Goal: Task Accomplishment & Management: Manage account settings

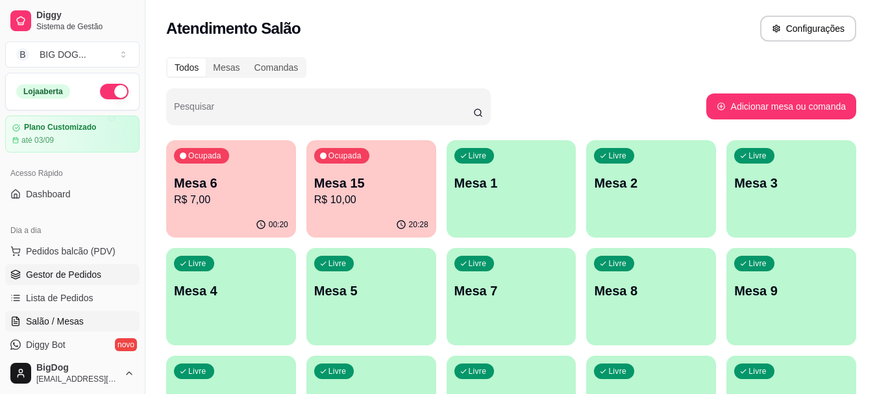
click at [67, 268] on span "Gestor de Pedidos" at bounding box center [63, 274] width 75 height 13
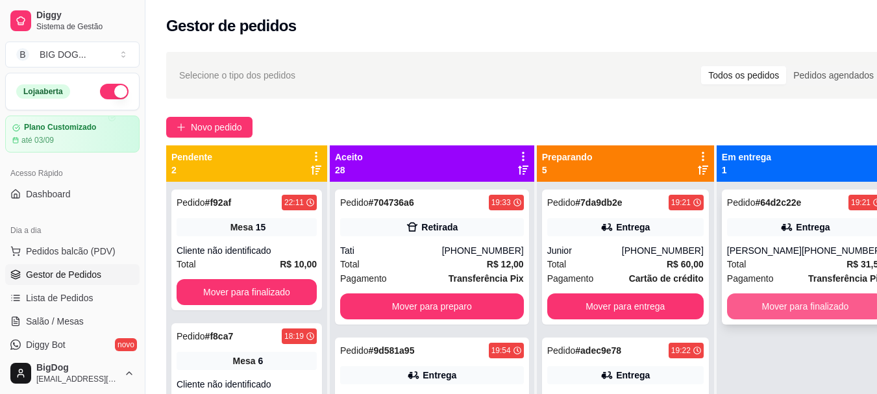
click at [779, 306] on button "Mover para finalizado" at bounding box center [805, 306] width 156 height 26
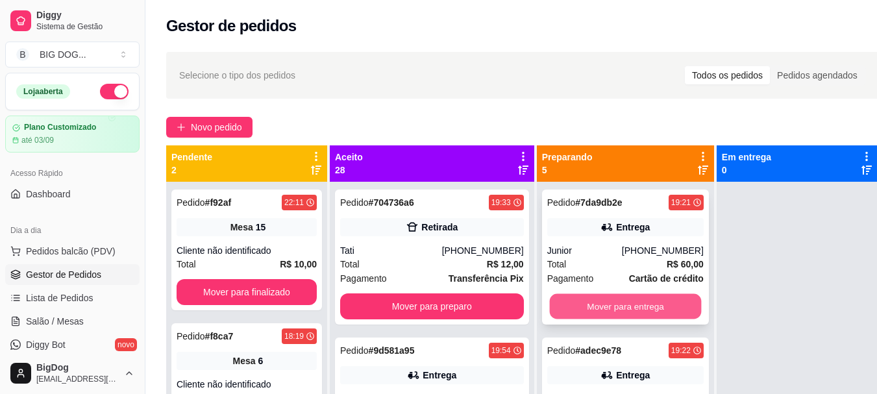
click at [600, 309] on button "Mover para entrega" at bounding box center [625, 306] width 152 height 25
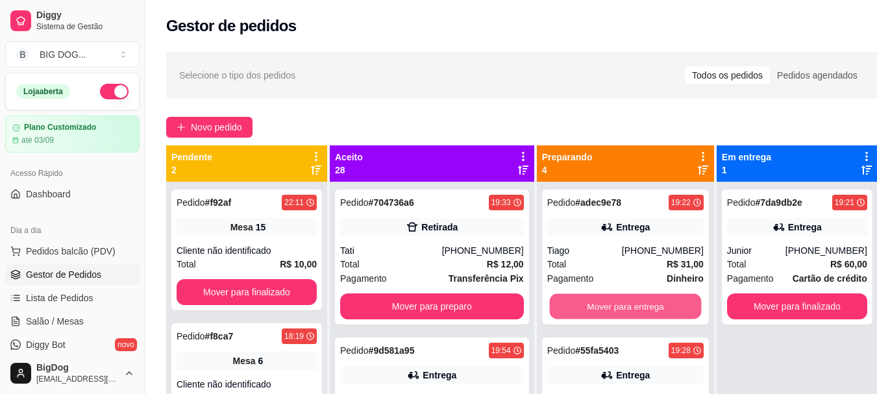
click at [600, 309] on button "Mover para entrega" at bounding box center [625, 306] width 152 height 25
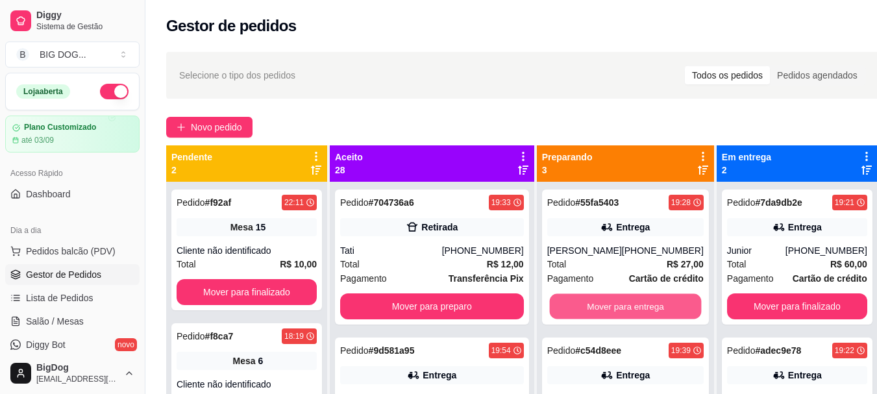
click at [600, 309] on button "Mover para entrega" at bounding box center [625, 306] width 152 height 25
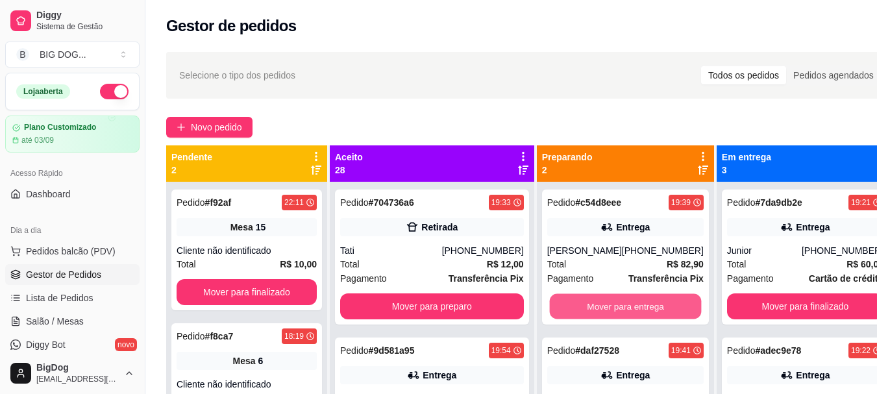
click at [600, 309] on button "Mover para entrega" at bounding box center [625, 306] width 152 height 25
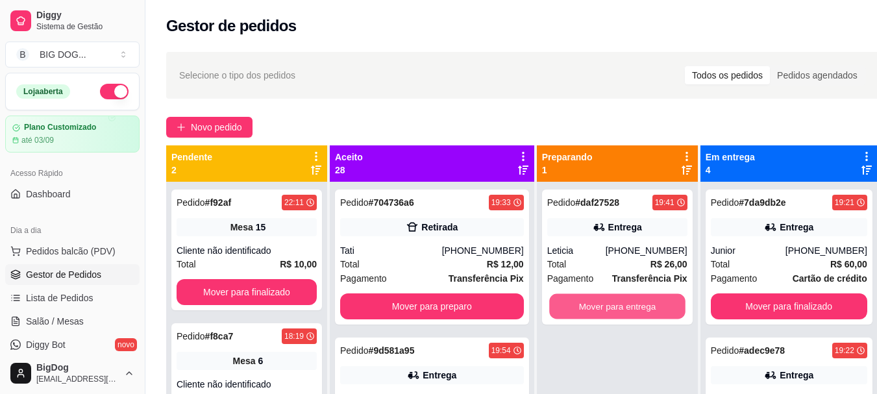
click at [600, 309] on button "Mover para entrega" at bounding box center [617, 306] width 136 height 25
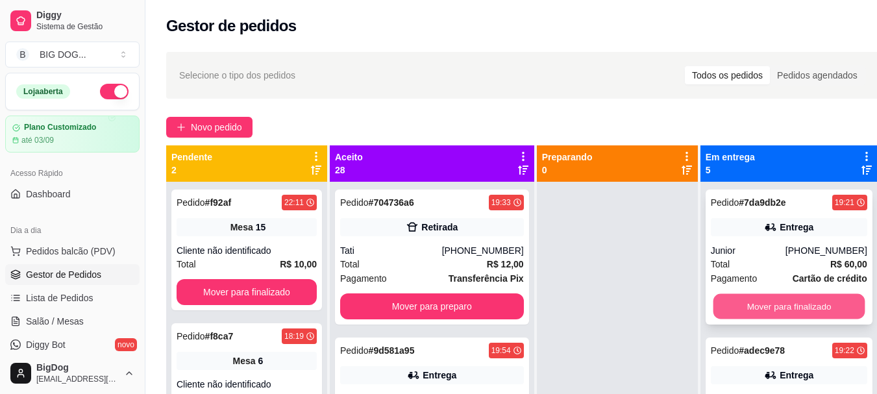
click at [760, 299] on button "Mover para finalizado" at bounding box center [789, 306] width 152 height 25
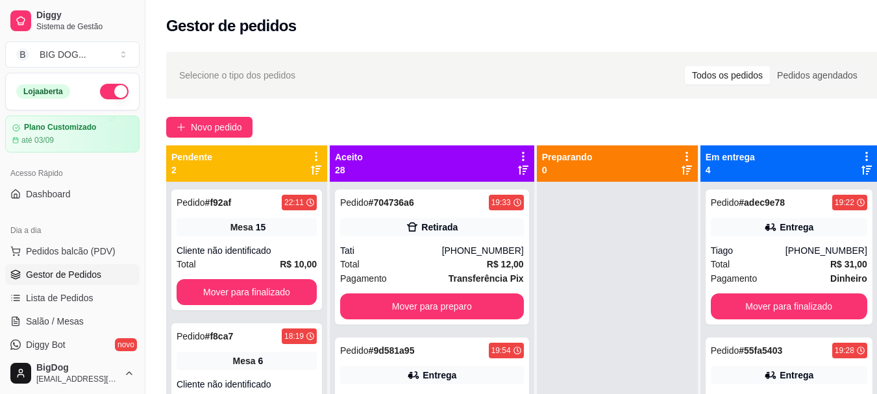
click at [760, 299] on button "Mover para finalizado" at bounding box center [789, 306] width 156 height 26
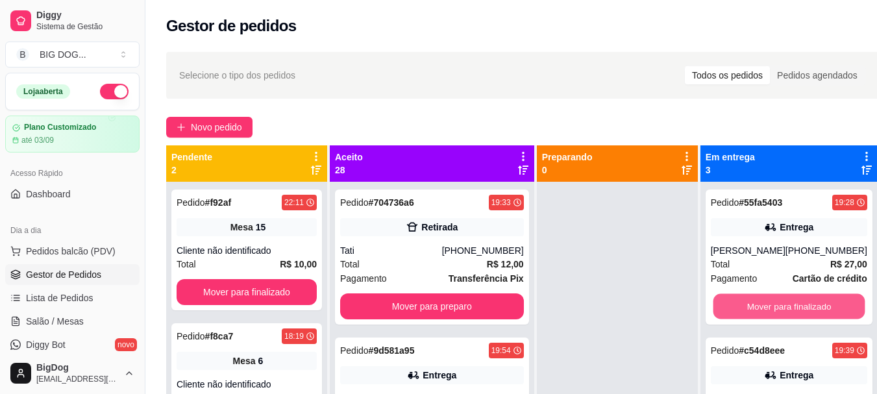
click at [760, 299] on button "Mover para finalizado" at bounding box center [789, 306] width 152 height 25
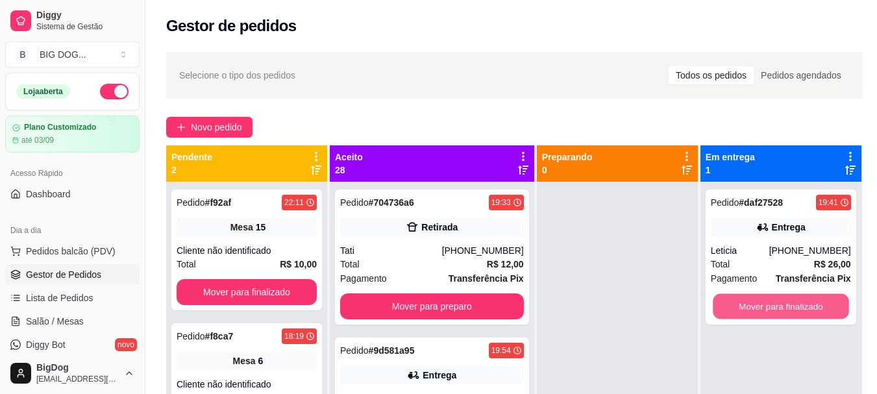
click at [760, 299] on button "Mover para finalizado" at bounding box center [781, 306] width 136 height 25
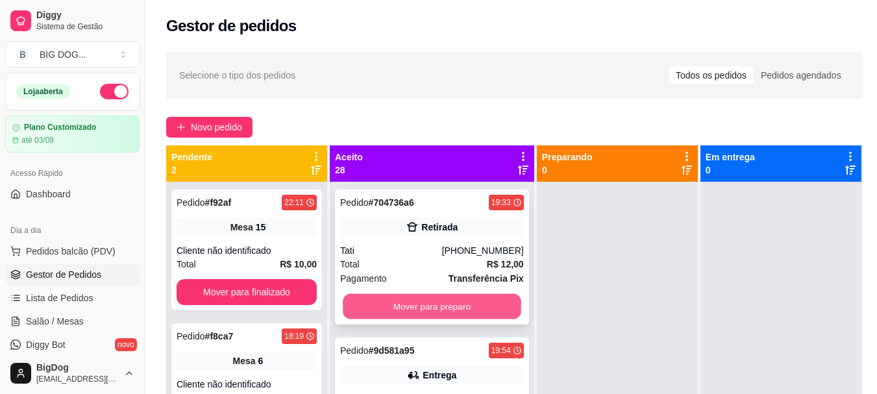
click at [456, 315] on button "Mover para preparo" at bounding box center [432, 306] width 178 height 25
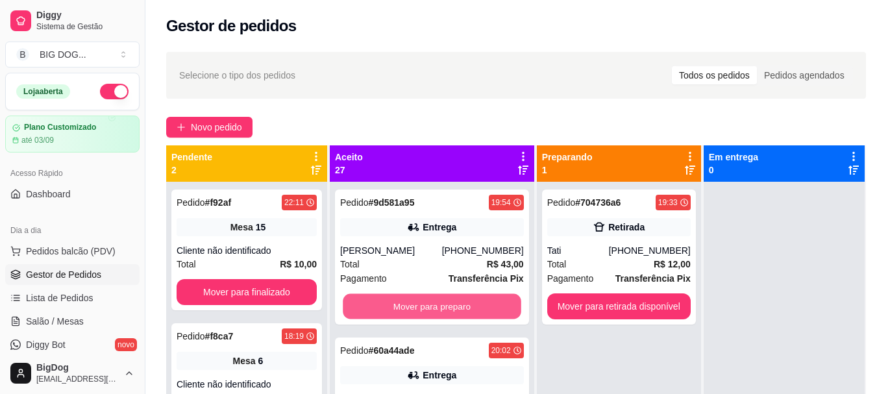
click at [456, 315] on button "Mover para preparo" at bounding box center [432, 306] width 178 height 25
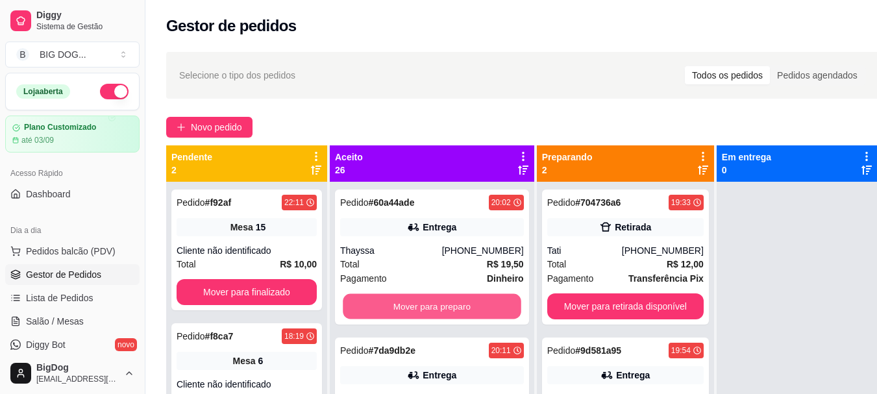
click at [456, 315] on button "Mover para preparo" at bounding box center [432, 306] width 178 height 25
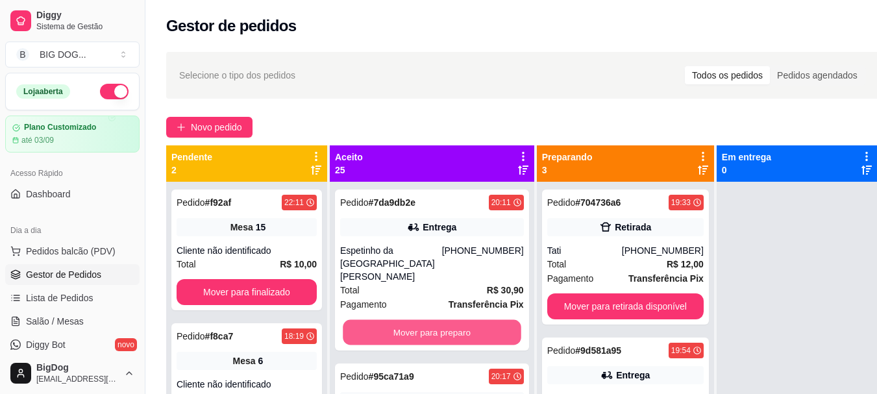
click at [456, 320] on button "Mover para preparo" at bounding box center [432, 332] width 178 height 25
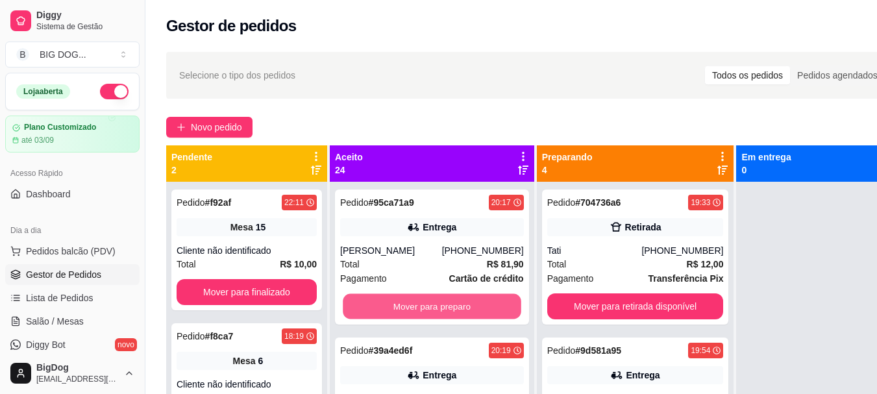
click at [456, 315] on button "Mover para preparo" at bounding box center [432, 306] width 178 height 25
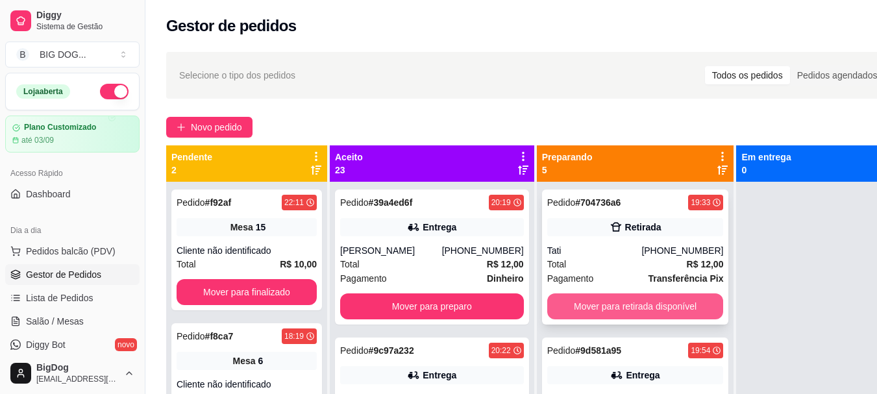
click at [554, 304] on button "Mover para retirada disponível" at bounding box center [635, 306] width 177 height 26
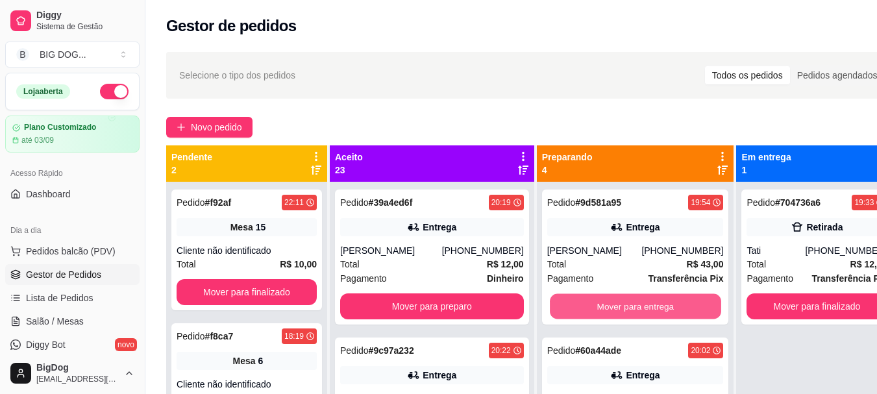
click at [554, 304] on button "Mover para entrega" at bounding box center [635, 306] width 171 height 25
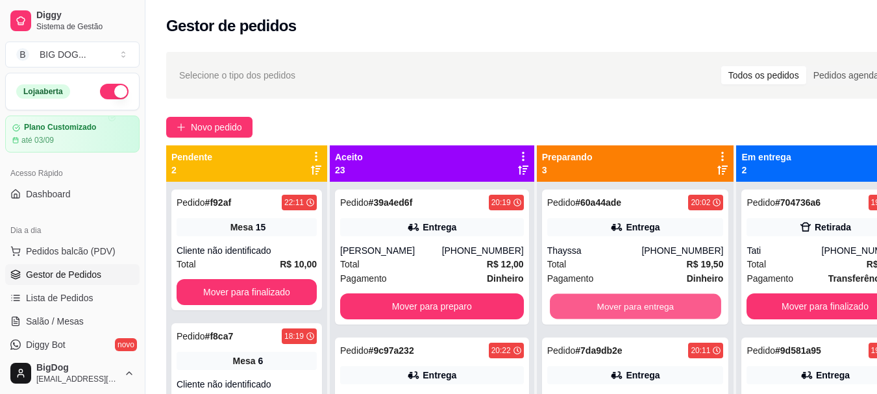
click at [554, 304] on button "Mover para entrega" at bounding box center [635, 306] width 171 height 25
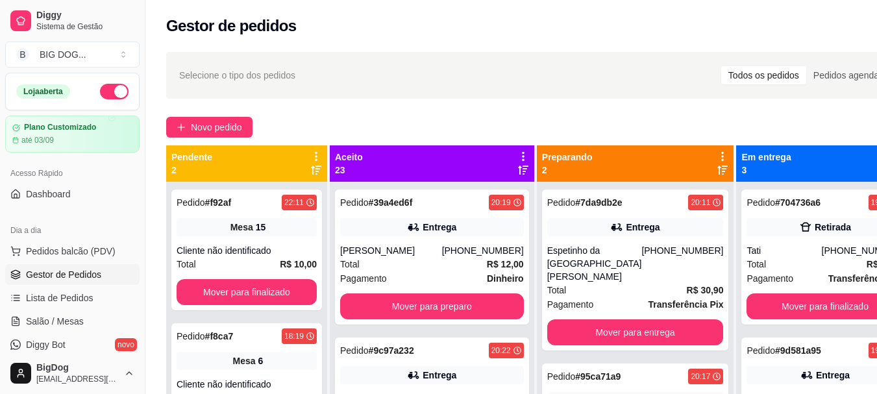
click at [554, 304] on div "Pedido # 7da9db2e 20:11 Entrega Espetinho da praça Vinicios [PHONE_NUMBER] Tota…" at bounding box center [635, 270] width 187 height 161
click at [589, 332] on div "Pedido # 7da9db2e 20:11 Entrega Espetinho da praça Vinicios [PHONE_NUMBER] Tota…" at bounding box center [635, 270] width 187 height 161
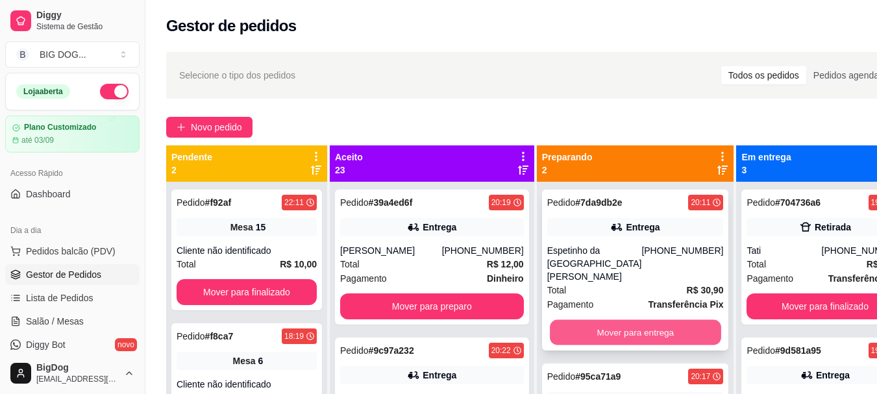
click at [592, 322] on button "Mover para entrega" at bounding box center [635, 332] width 171 height 25
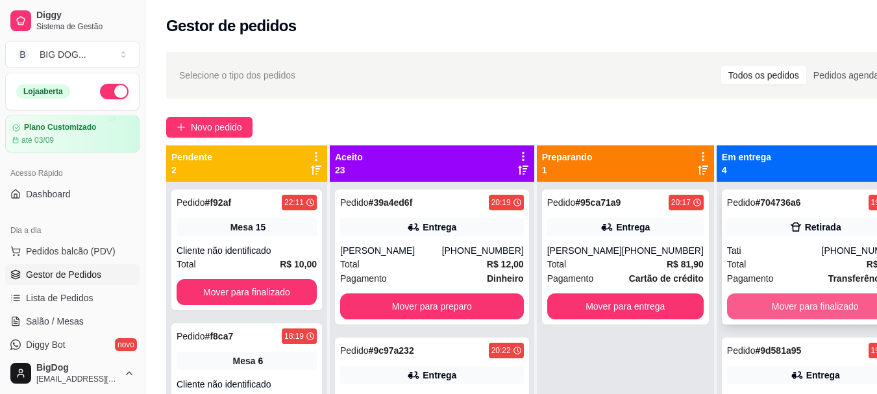
click at [756, 312] on button "Mover para finalizado" at bounding box center [815, 306] width 177 height 26
click at [756, 312] on button "Mover para finalizado" at bounding box center [814, 306] width 171 height 25
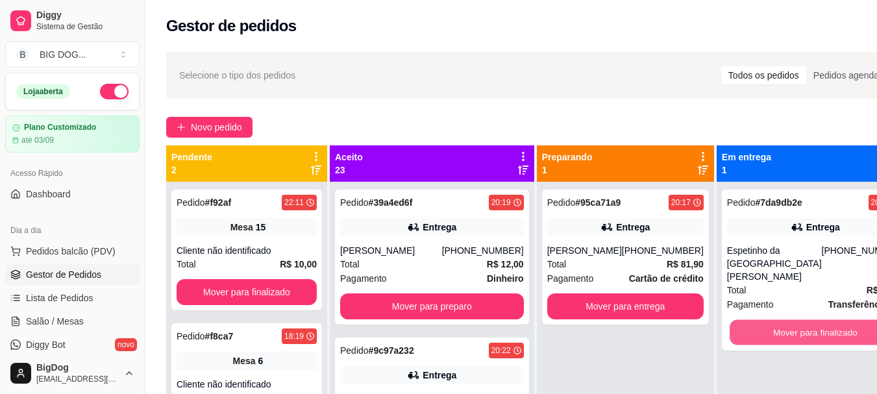
click at [756, 320] on button "Mover para finalizado" at bounding box center [814, 332] width 171 height 25
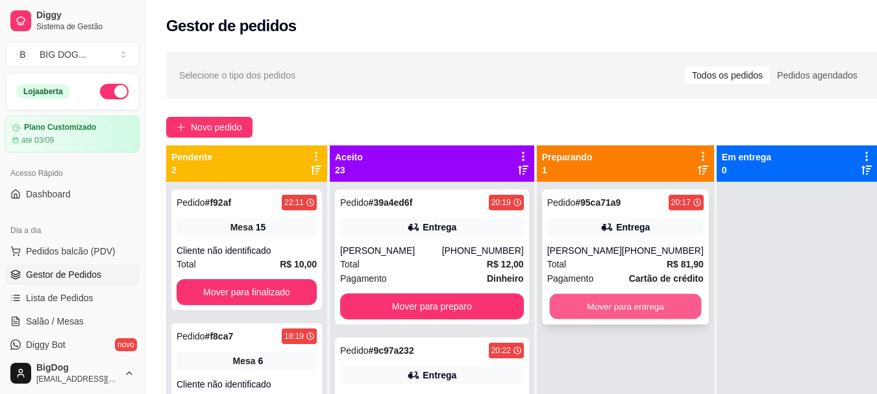
click at [594, 319] on button "Mover para entrega" at bounding box center [625, 306] width 152 height 25
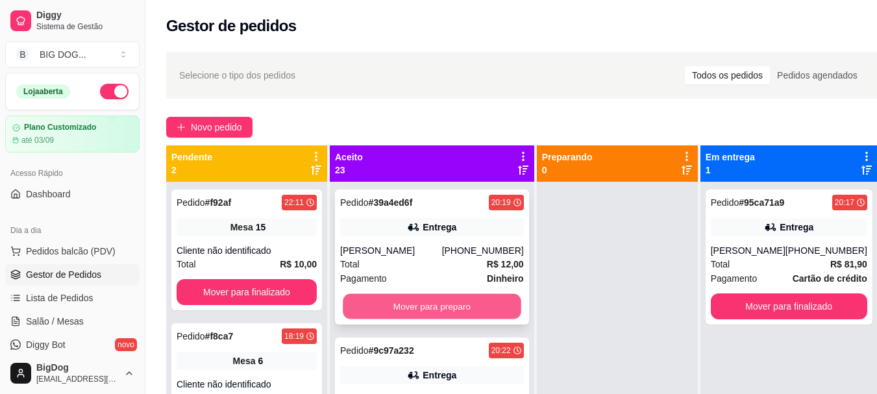
click at [457, 308] on button "Mover para preparo" at bounding box center [432, 306] width 178 height 25
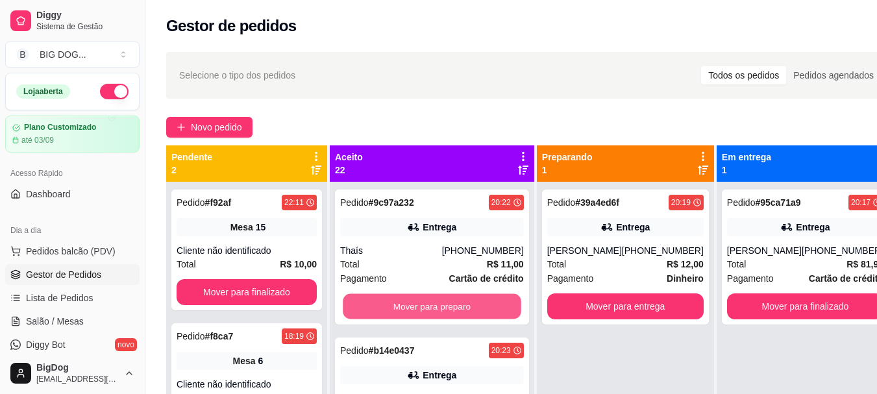
click at [457, 308] on button "Mover para preparo" at bounding box center [432, 306] width 178 height 25
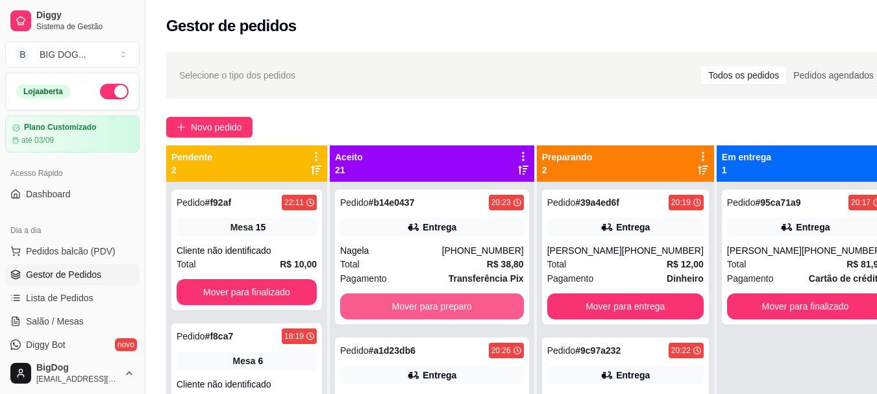
click at [457, 308] on button "Mover para preparo" at bounding box center [432, 306] width 184 height 26
click at [457, 308] on button "Mover para preparo" at bounding box center [432, 306] width 178 height 25
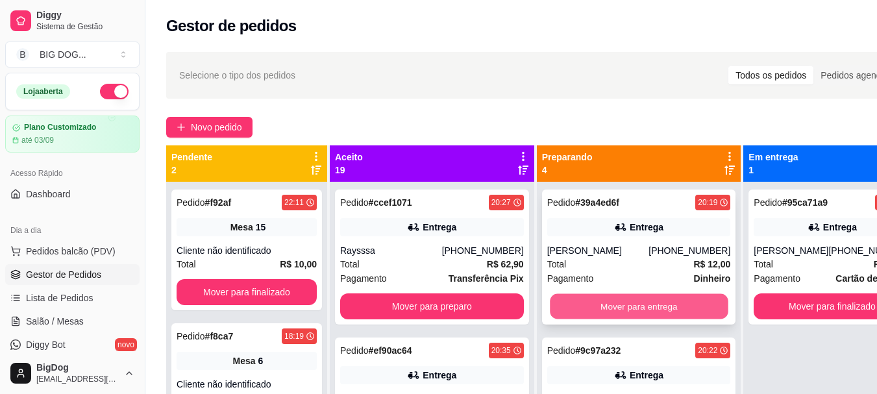
click at [573, 306] on button "Mover para entrega" at bounding box center [639, 306] width 178 height 25
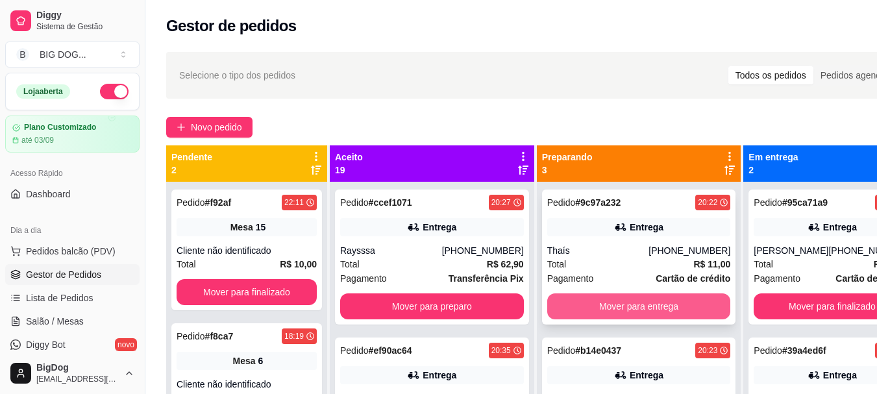
click at [581, 299] on button "Mover para entrega" at bounding box center [639, 306] width 184 height 26
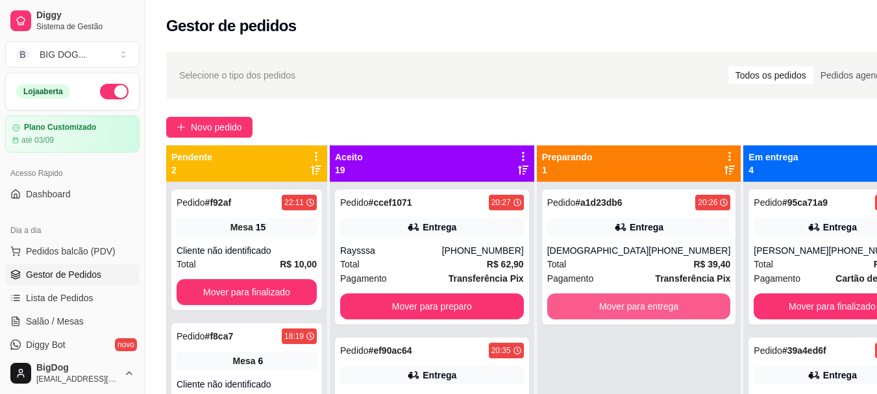
click at [581, 299] on button "Mover para entrega" at bounding box center [639, 306] width 184 height 26
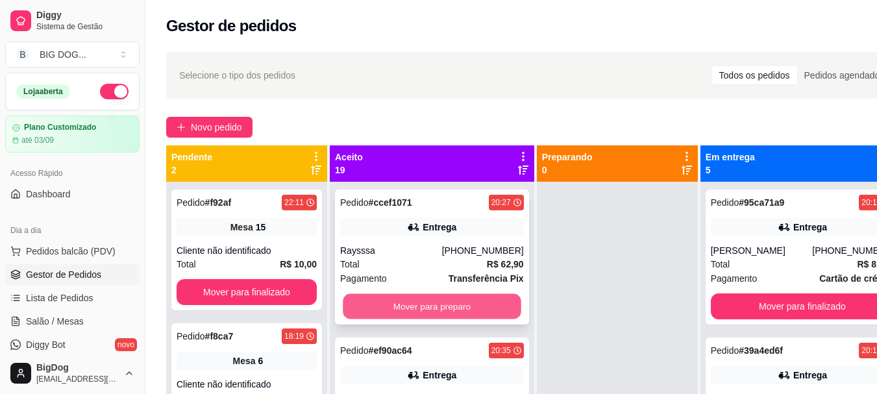
click at [397, 300] on button "Mover para preparo" at bounding box center [432, 306] width 178 height 25
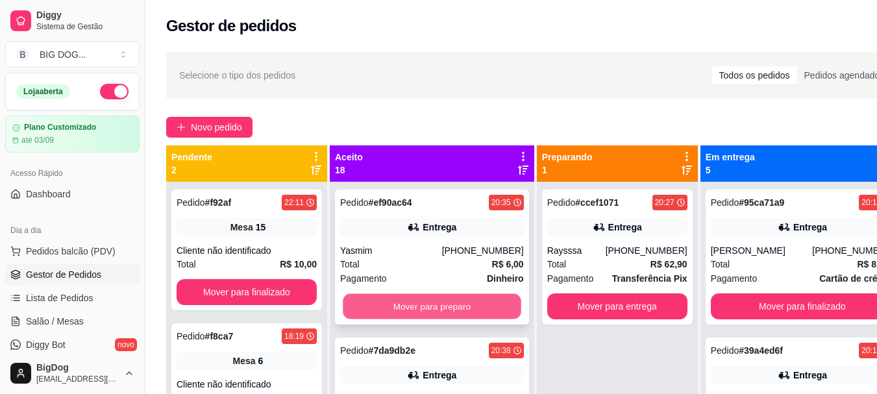
click at [397, 303] on button "Mover para preparo" at bounding box center [432, 306] width 178 height 25
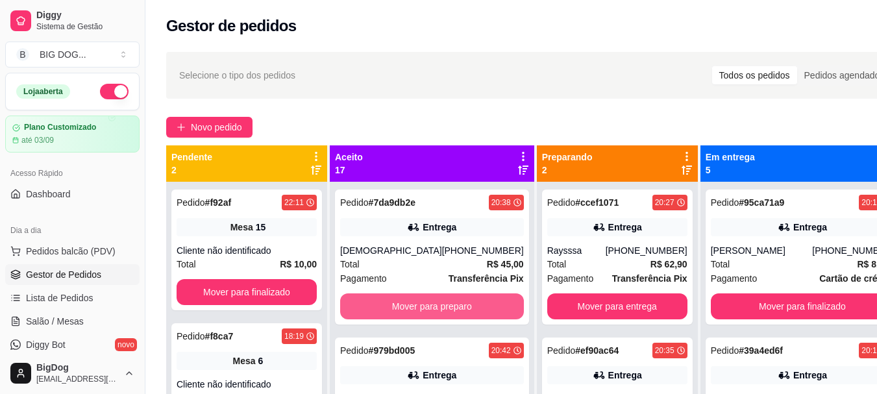
click at [397, 303] on button "Mover para preparo" at bounding box center [432, 306] width 184 height 26
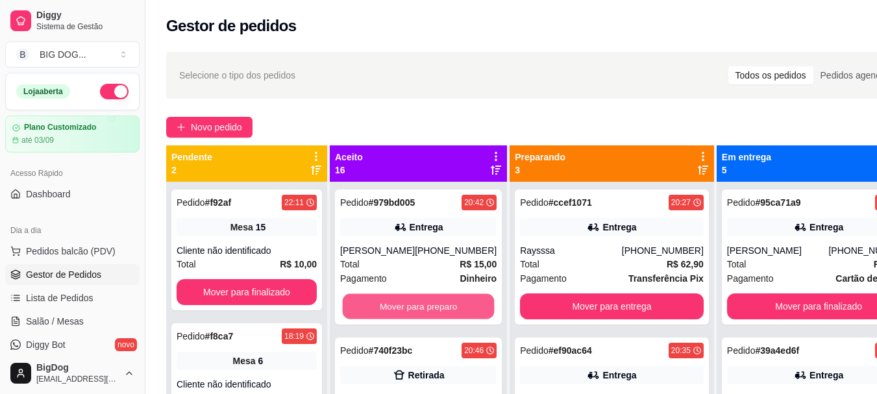
click at [397, 303] on button "Mover para preparo" at bounding box center [419, 306] width 152 height 25
click at [397, 303] on button "Mover para preparo" at bounding box center [418, 306] width 156 height 26
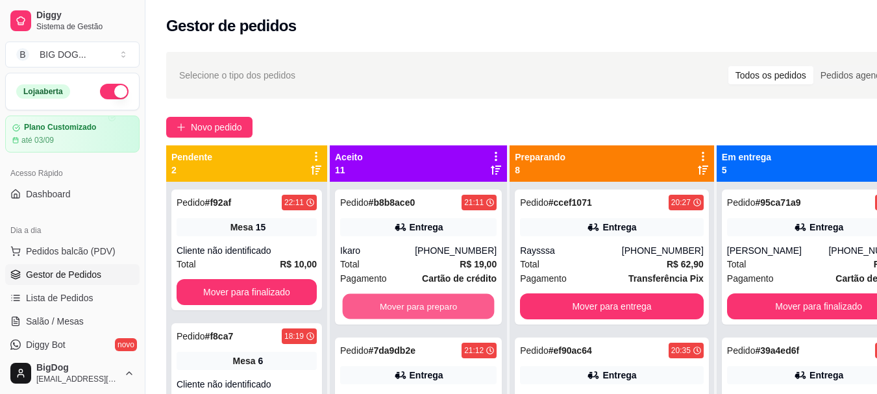
click at [397, 303] on button "Mover para preparo" at bounding box center [419, 306] width 152 height 25
click at [441, 301] on button "Mover para preparo" at bounding box center [419, 306] width 152 height 25
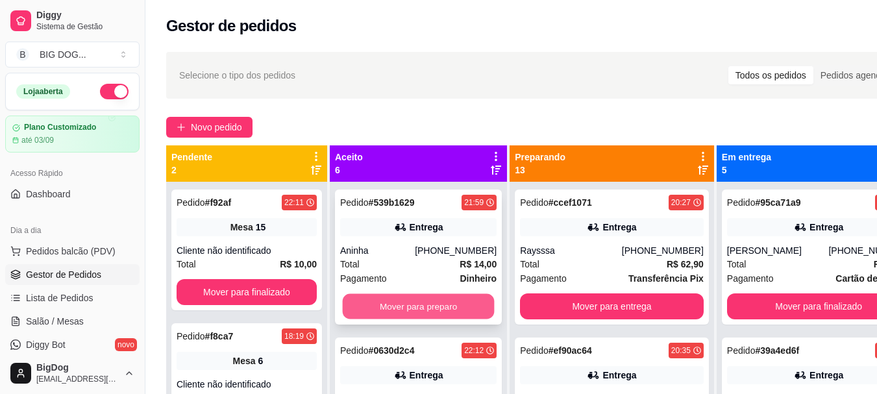
click at [440, 302] on button "Mover para preparo" at bounding box center [419, 306] width 152 height 25
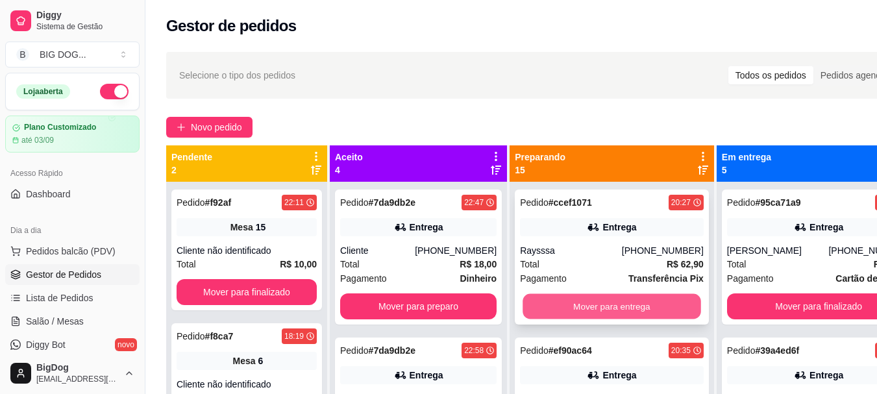
click at [576, 304] on button "Mover para entrega" at bounding box center [611, 306] width 178 height 25
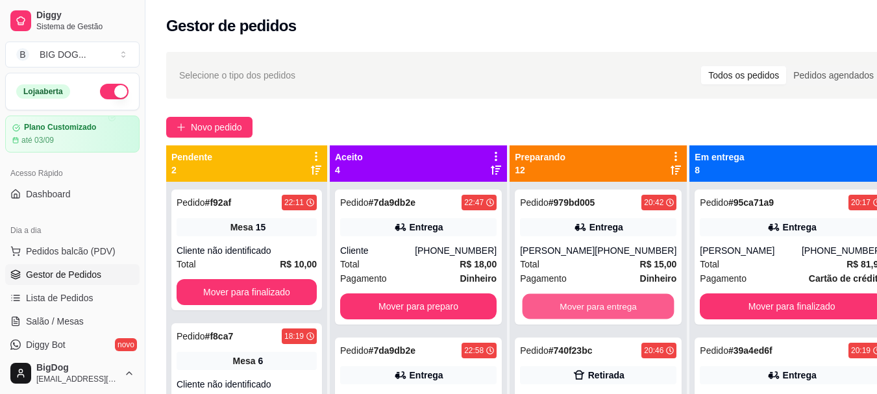
click at [576, 304] on button "Mover para entrega" at bounding box center [598, 306] width 152 height 25
click at [576, 304] on button "Mover para retirada disponível" at bounding box center [598, 306] width 152 height 25
click at [576, 304] on button "Mover para entrega" at bounding box center [598, 306] width 152 height 25
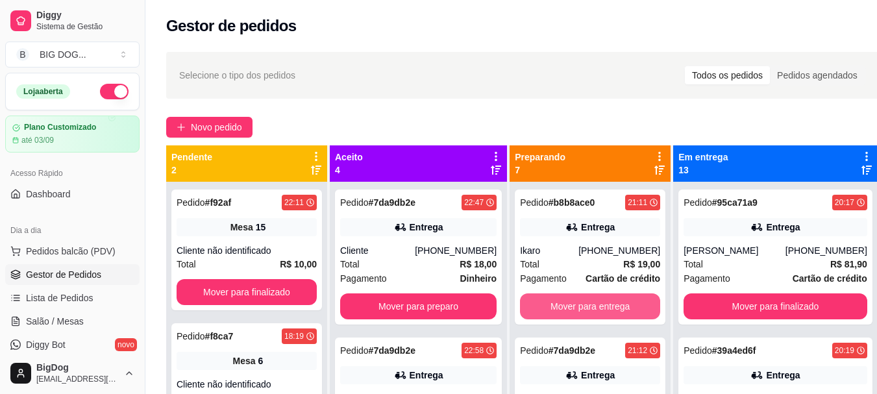
click at [576, 304] on button "Mover para entrega" at bounding box center [590, 306] width 140 height 26
click at [576, 304] on button "Mover para entrega" at bounding box center [590, 306] width 136 height 25
click at [576, 304] on button "Mover para entrega" at bounding box center [590, 306] width 140 height 26
click at [576, 304] on button "Mover para entrega" at bounding box center [590, 306] width 136 height 25
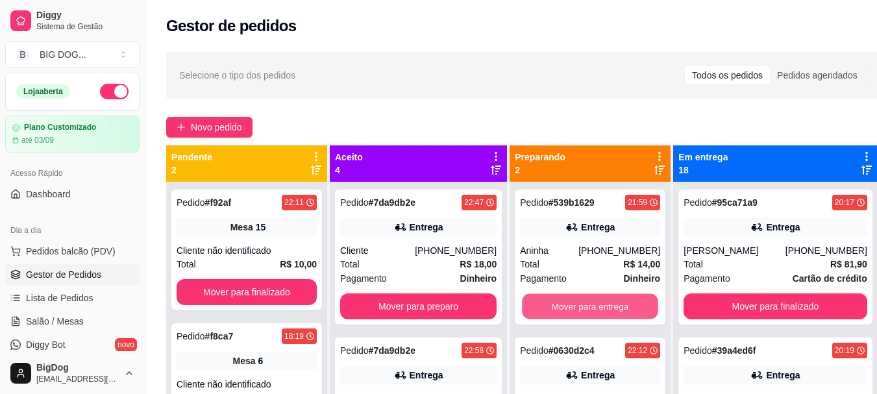
click at [576, 304] on button "Mover para entrega" at bounding box center [590, 306] width 136 height 25
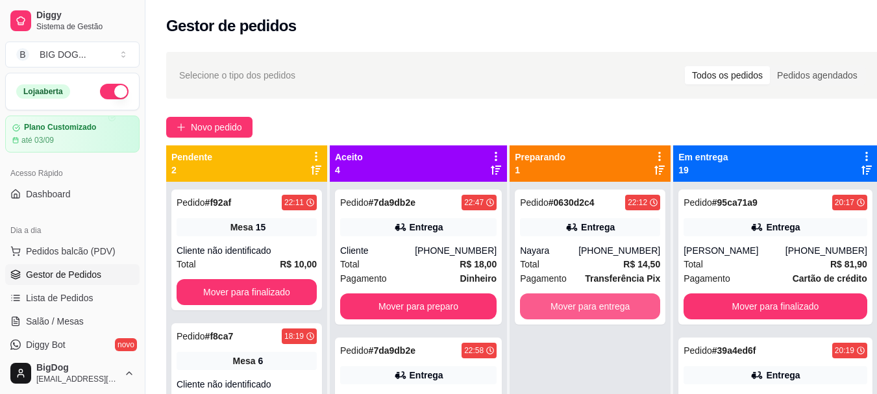
click at [576, 304] on button "Mover para entrega" at bounding box center [590, 306] width 140 height 26
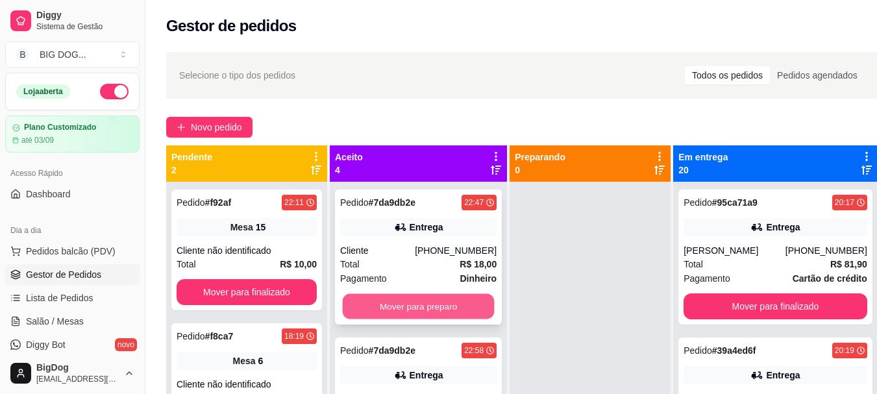
click at [400, 299] on button "Mover para preparo" at bounding box center [419, 306] width 152 height 25
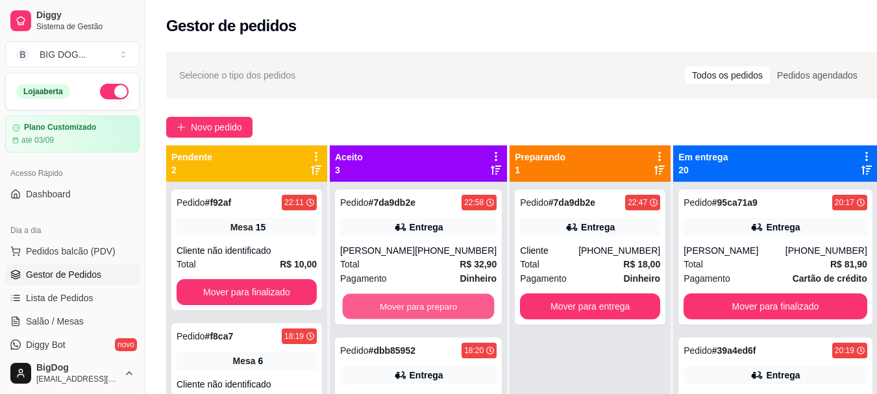
click at [400, 299] on button "Mover para preparo" at bounding box center [419, 306] width 152 height 25
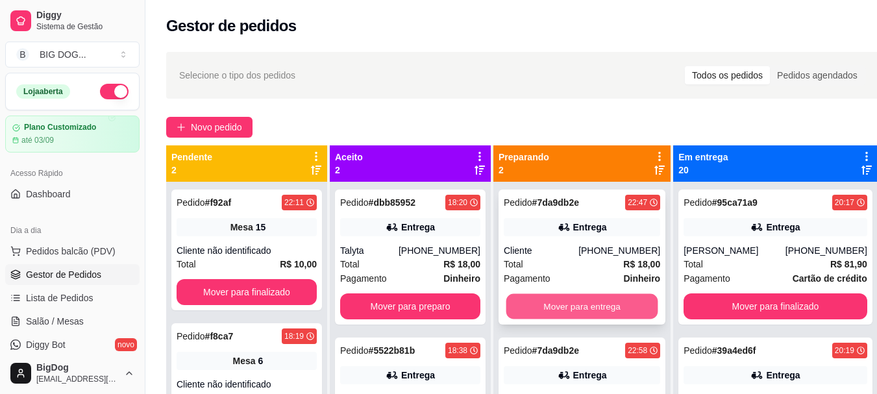
click at [578, 301] on button "Mover para entrega" at bounding box center [582, 306] width 152 height 25
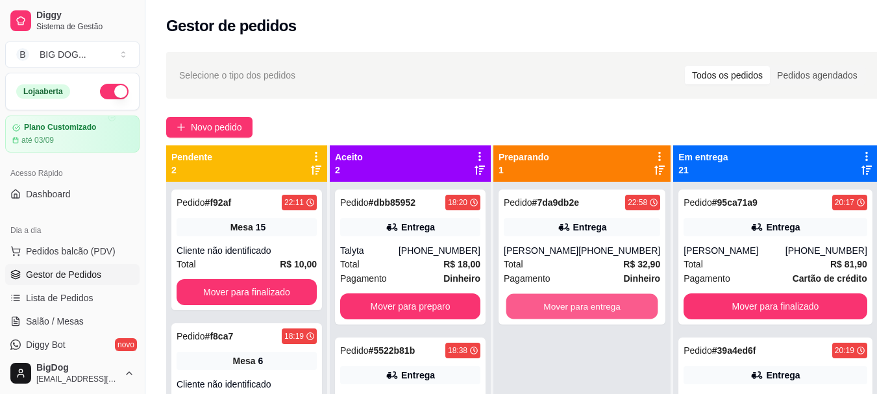
click at [578, 301] on button "Mover para entrega" at bounding box center [582, 306] width 152 height 25
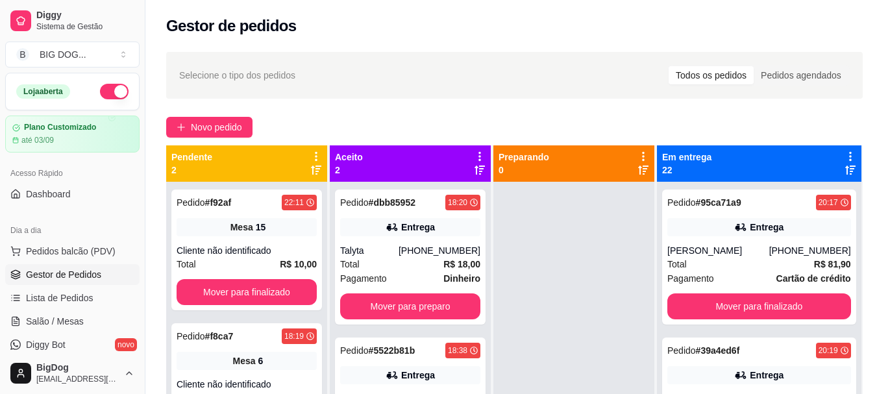
click at [578, 301] on div at bounding box center [573, 379] width 161 height 394
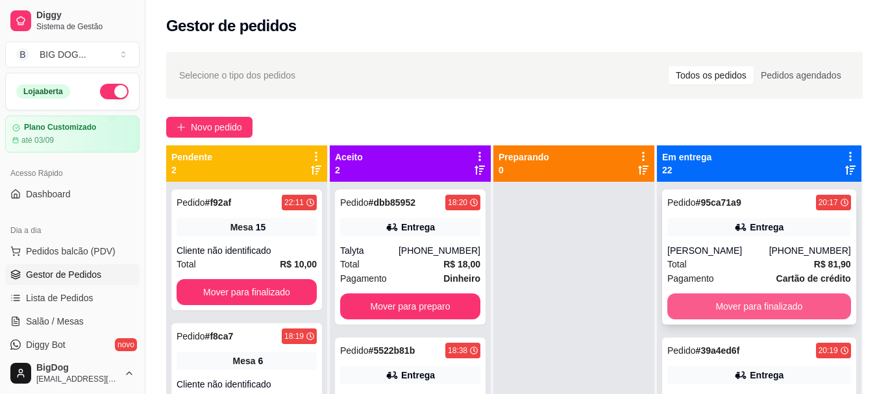
click at [731, 315] on button "Mover para finalizado" at bounding box center [759, 306] width 184 height 26
click at [731, 315] on button "Mover para finalizado" at bounding box center [759, 306] width 178 height 25
click at [731, 315] on button "Mover para finalizado" at bounding box center [759, 306] width 184 height 26
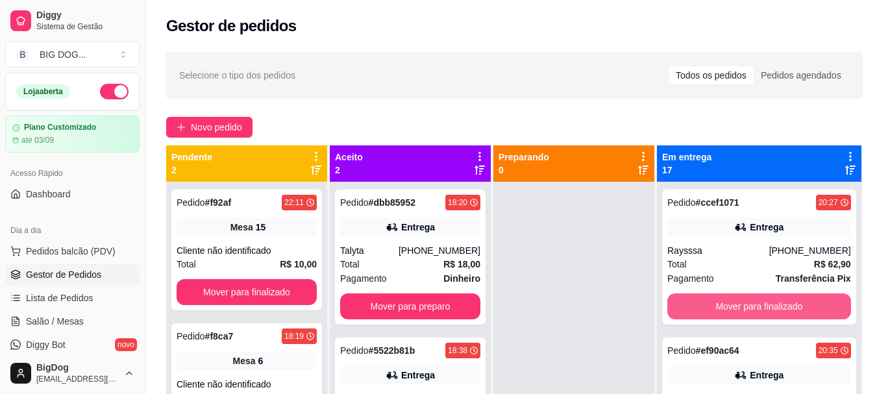
click at [731, 315] on button "Mover para finalizado" at bounding box center [759, 306] width 184 height 26
click at [736, 302] on button "Mover para finalizado" at bounding box center [759, 306] width 184 height 26
click at [736, 302] on button "Mover para finalizado" at bounding box center [759, 306] width 178 height 25
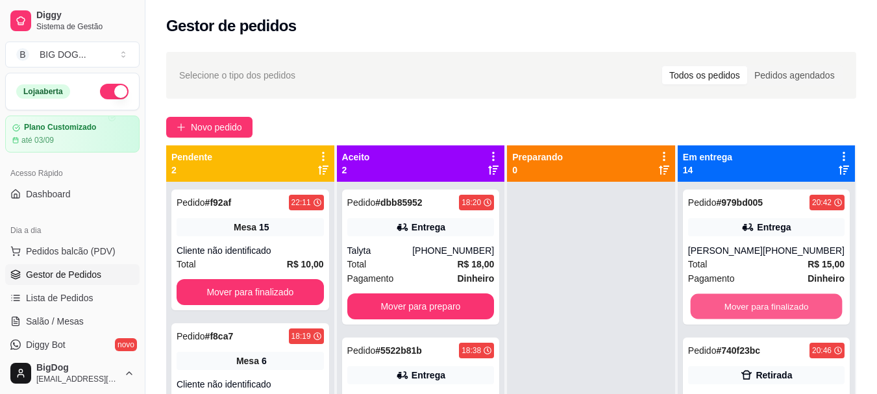
click at [736, 302] on button "Mover para finalizado" at bounding box center [766, 306] width 152 height 25
click at [736, 302] on button "Mover para finalizado" at bounding box center [766, 306] width 156 height 26
click at [736, 302] on button "Mover para finalizado" at bounding box center [766, 306] width 152 height 25
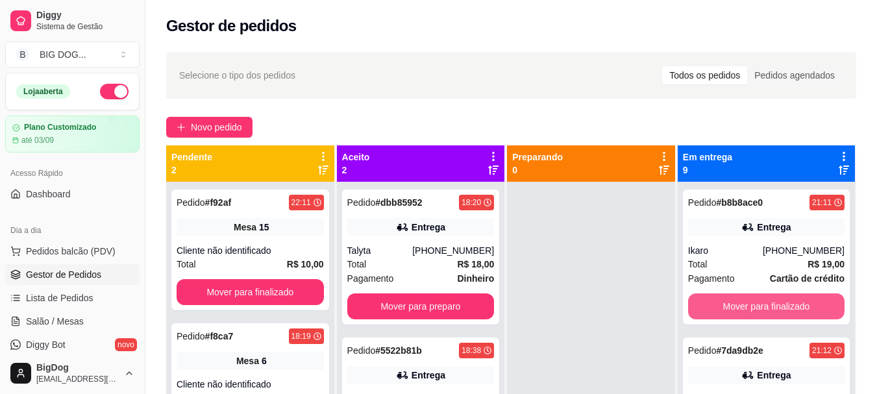
click at [736, 302] on button "Mover para finalizado" at bounding box center [766, 306] width 156 height 26
click at [736, 302] on button "Mover para finalizado" at bounding box center [766, 306] width 152 height 25
click at [736, 302] on button "Mover para finalizado" at bounding box center [766, 306] width 156 height 26
click at [736, 302] on button "Mover para finalizado" at bounding box center [766, 306] width 152 height 25
click at [736, 302] on button "Mover para finalizado" at bounding box center [766, 306] width 156 height 26
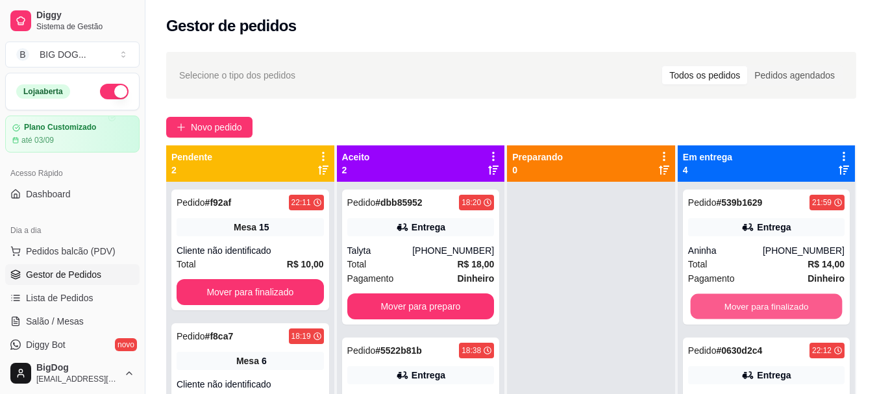
click at [736, 302] on button "Mover para finalizado" at bounding box center [766, 306] width 152 height 25
click at [736, 302] on button "Mover para finalizado" at bounding box center [766, 306] width 156 height 26
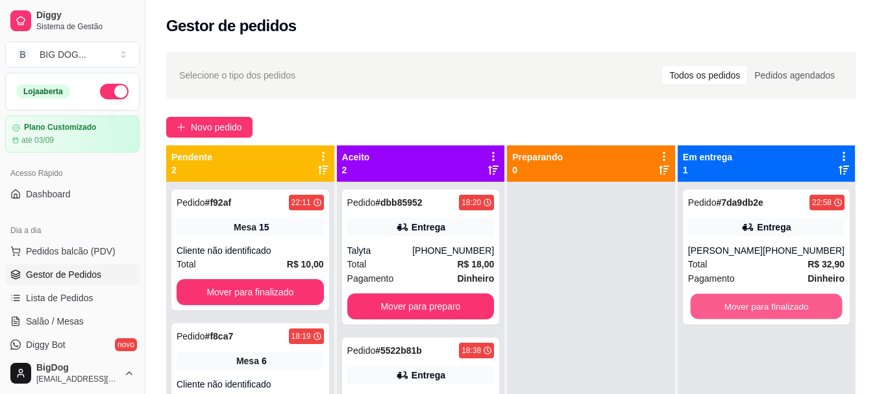
click at [736, 302] on button "Mover para finalizado" at bounding box center [766, 306] width 152 height 25
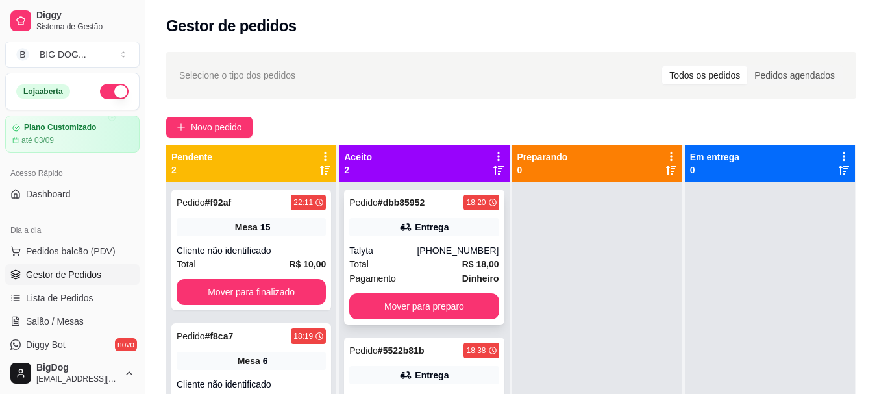
click at [444, 235] on div "Entrega" at bounding box center [423, 227] width 149 height 18
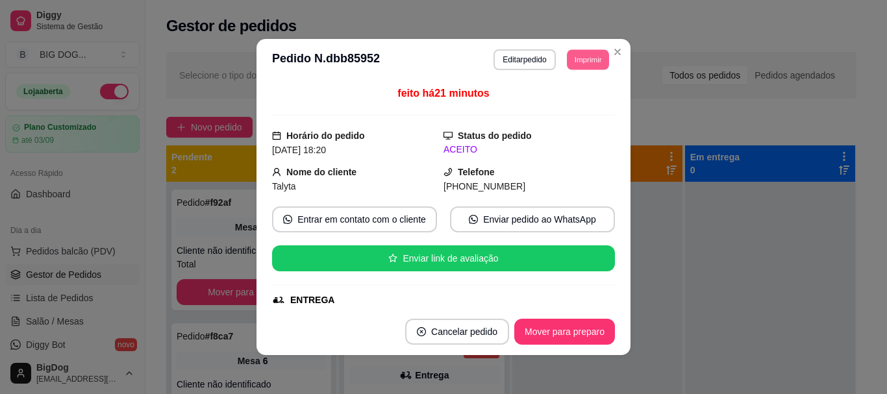
click at [587, 58] on button "Imprimir" at bounding box center [588, 59] width 42 height 20
click at [564, 105] on button "IMPRESSORA" at bounding box center [558, 105] width 91 height 20
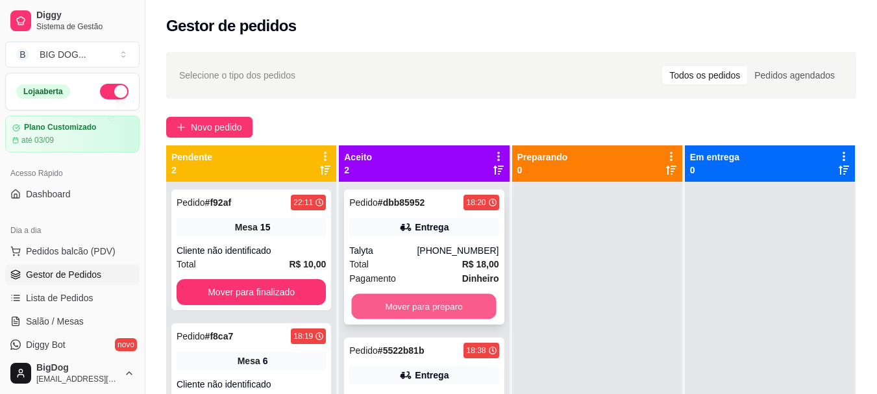
click at [435, 309] on button "Mover para preparo" at bounding box center [424, 306] width 145 height 25
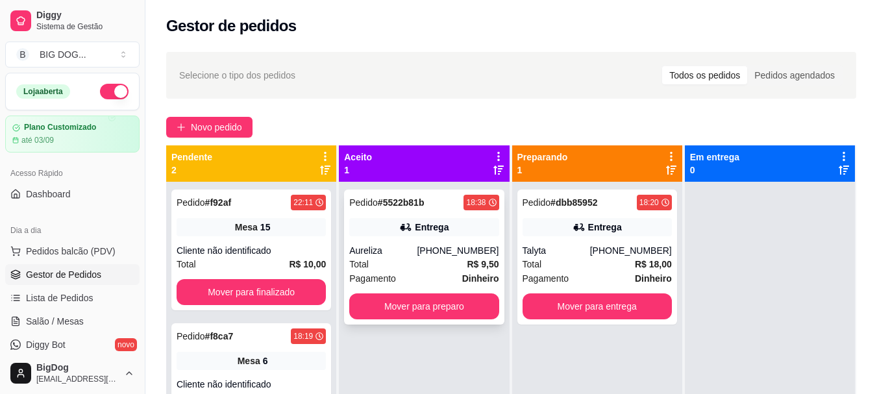
click at [423, 274] on div "Pagamento Dinheiro" at bounding box center [423, 278] width 149 height 14
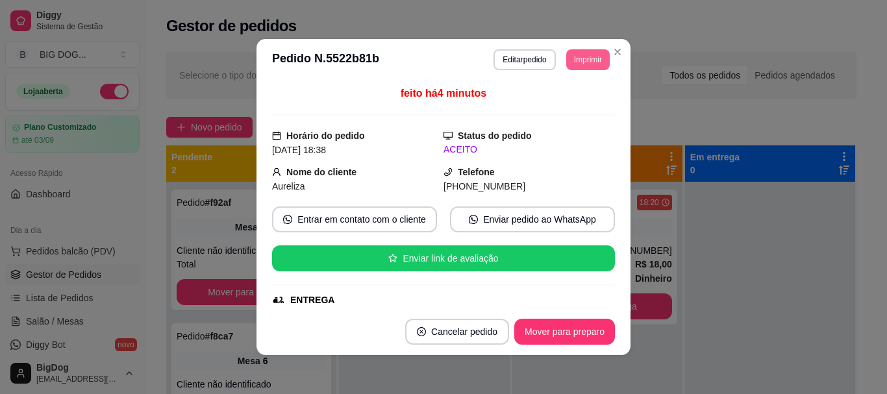
click at [586, 64] on button "Imprimir" at bounding box center [587, 59] width 43 height 21
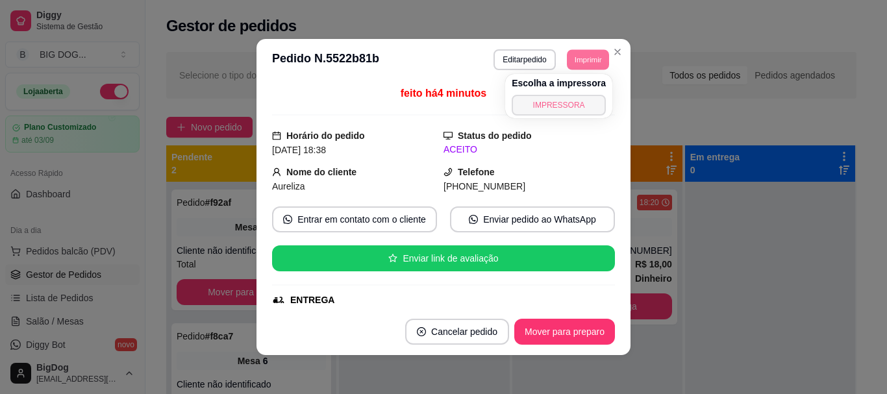
click at [562, 103] on button "IMPRESSORA" at bounding box center [558, 105] width 94 height 21
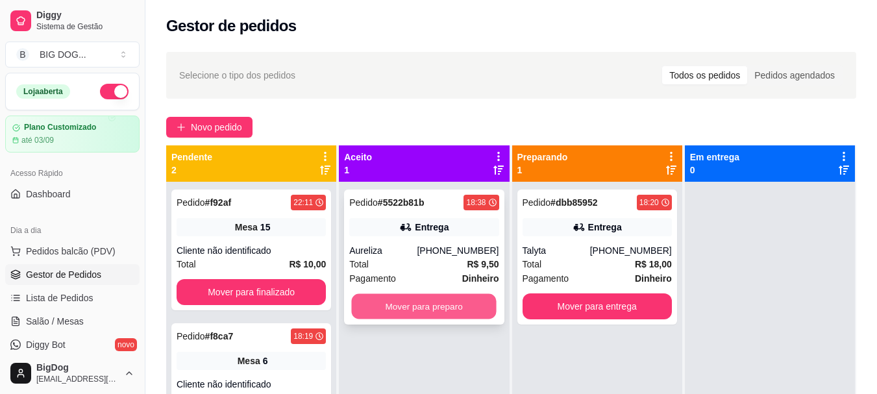
click at [386, 307] on button "Mover para preparo" at bounding box center [424, 306] width 145 height 25
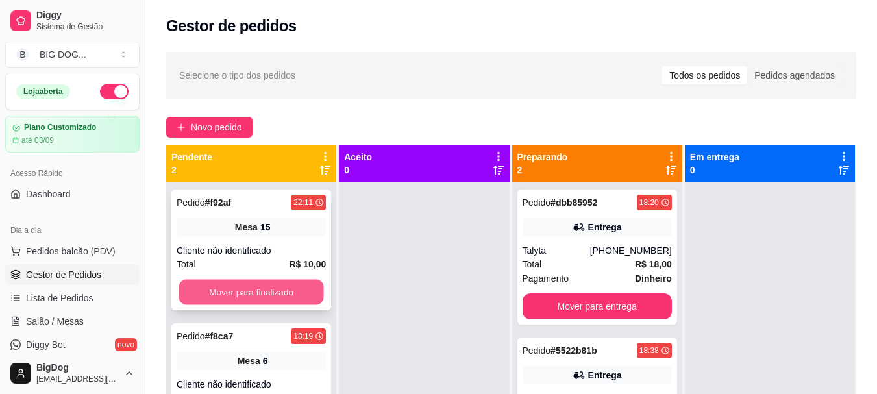
click at [252, 295] on button "Mover para finalizado" at bounding box center [250, 292] width 145 height 25
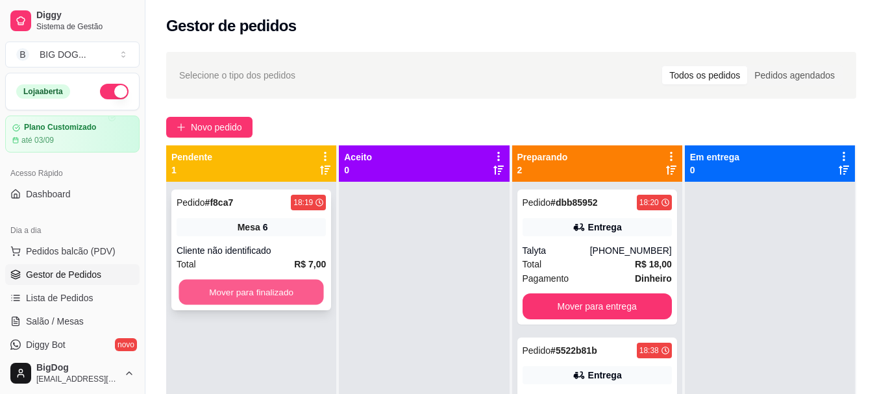
click at [267, 292] on button "Mover para finalizado" at bounding box center [250, 292] width 145 height 25
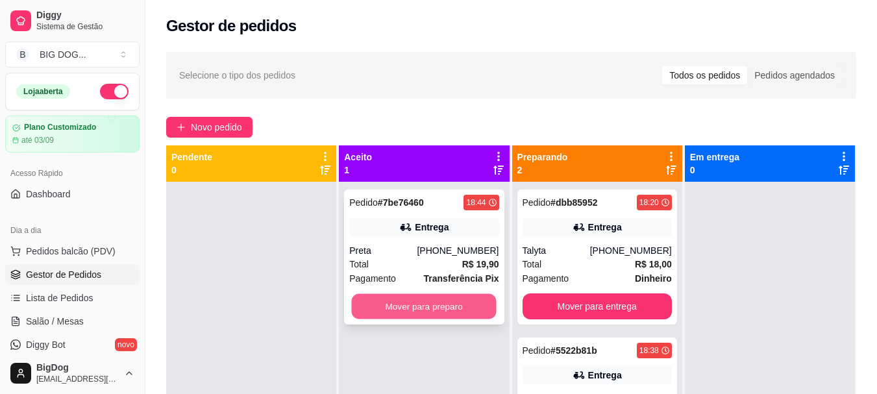
click at [454, 313] on button "Mover para preparo" at bounding box center [424, 306] width 145 height 25
